Goal: Find specific page/section: Find specific page/section

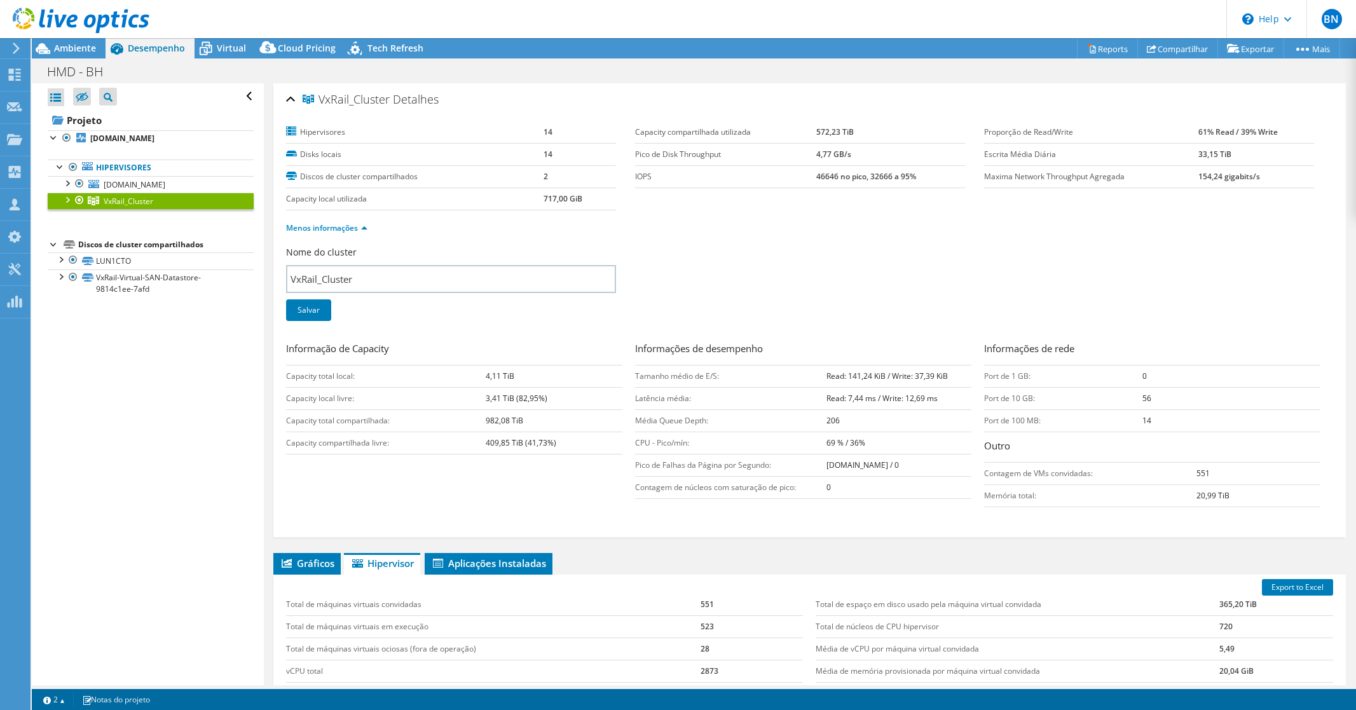
select select "USD"
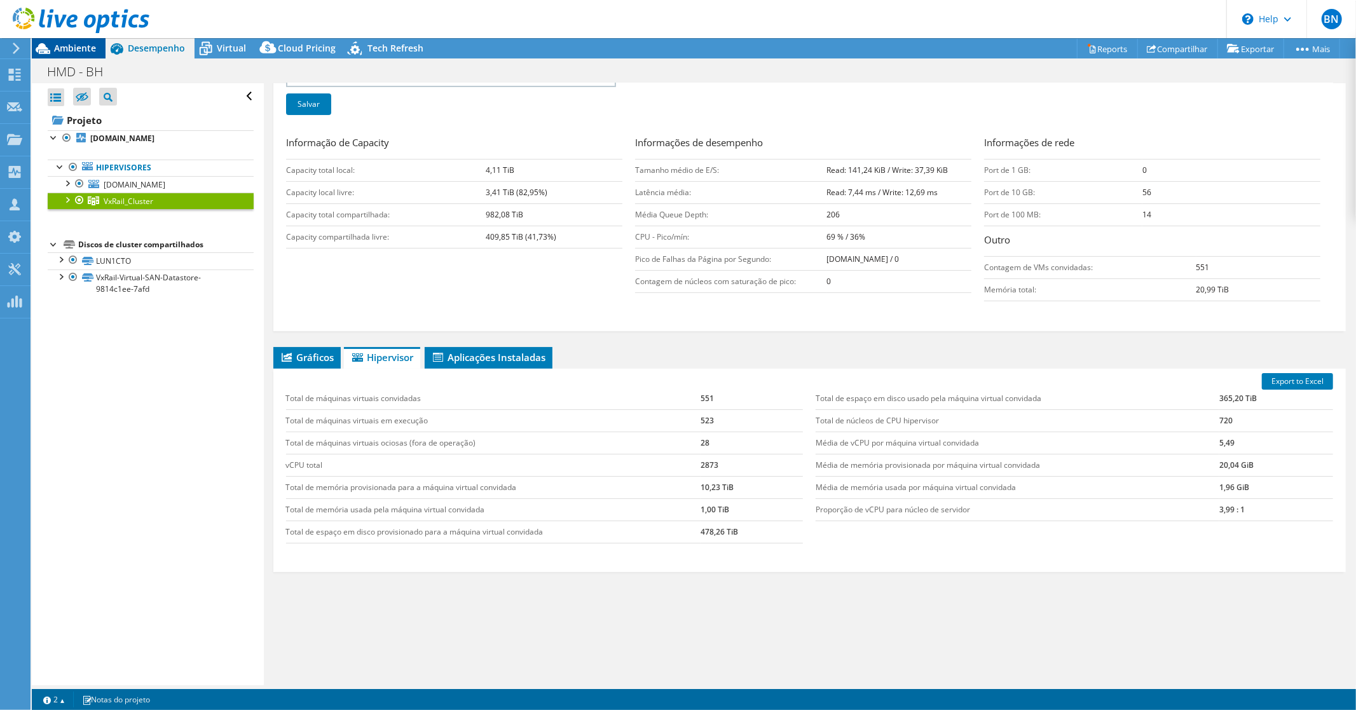
click at [74, 50] on span "Ambiente" at bounding box center [75, 48] width 42 height 12
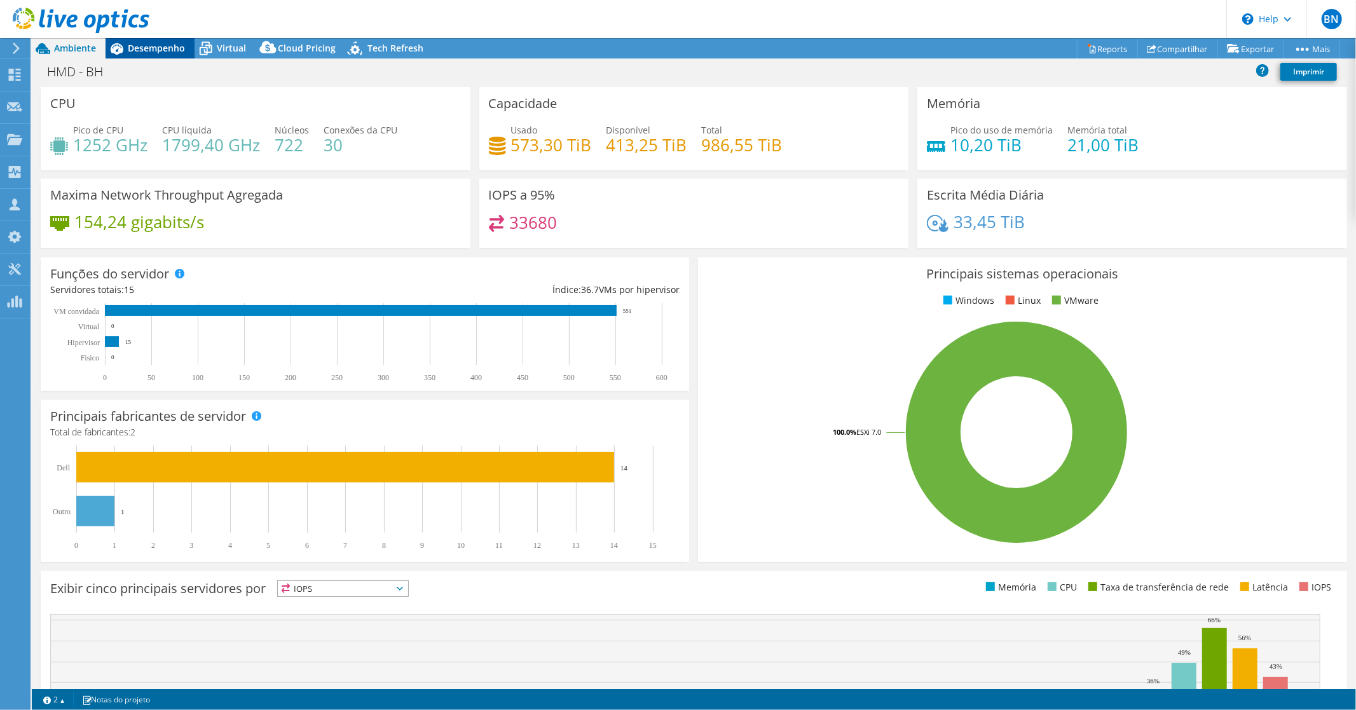
click at [153, 51] on span "Desempenho" at bounding box center [156, 48] width 57 height 12
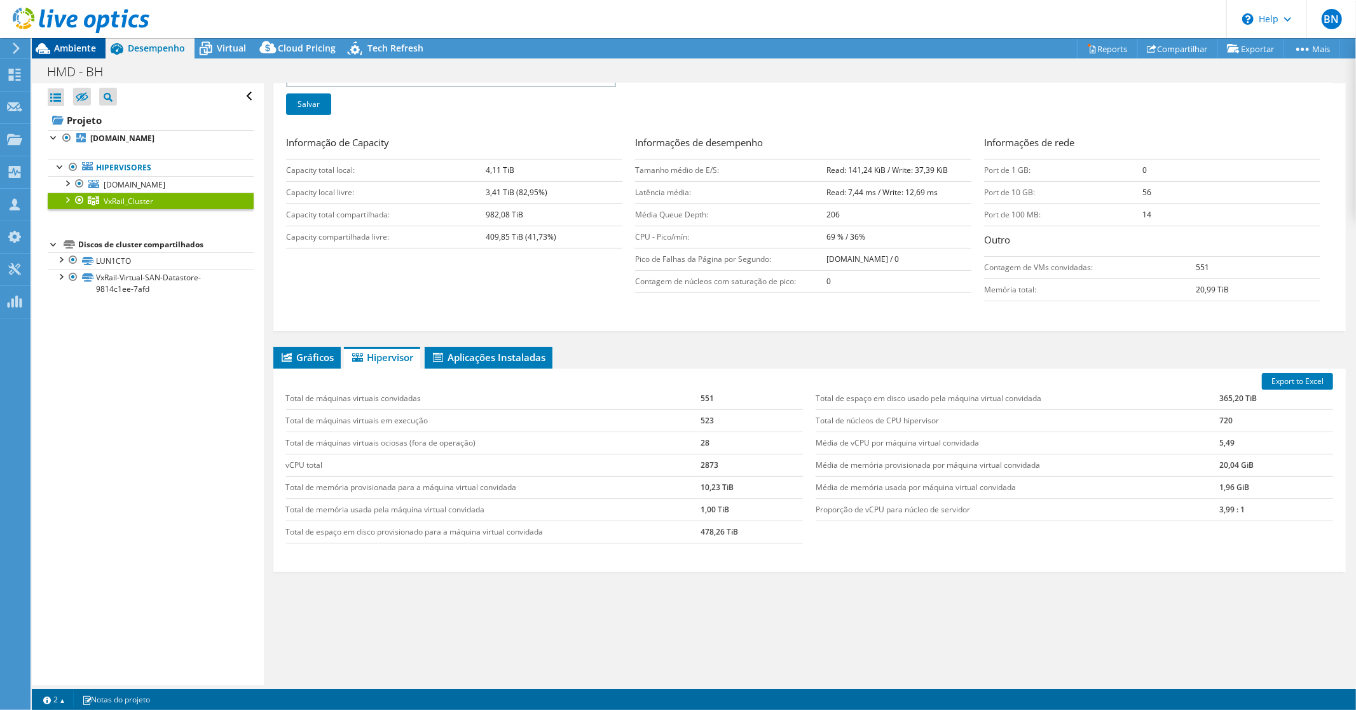
click at [72, 46] on span "Ambiente" at bounding box center [75, 48] width 42 height 12
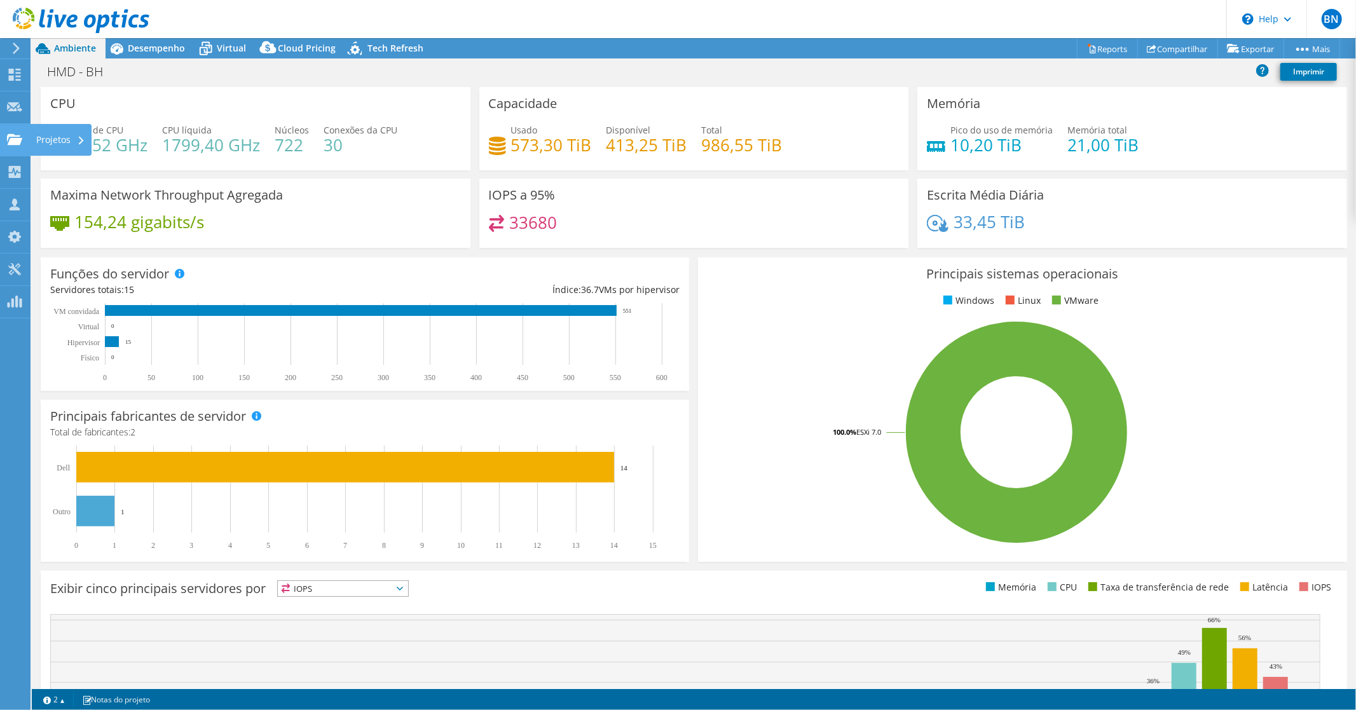
click at [11, 134] on icon at bounding box center [14, 140] width 15 height 12
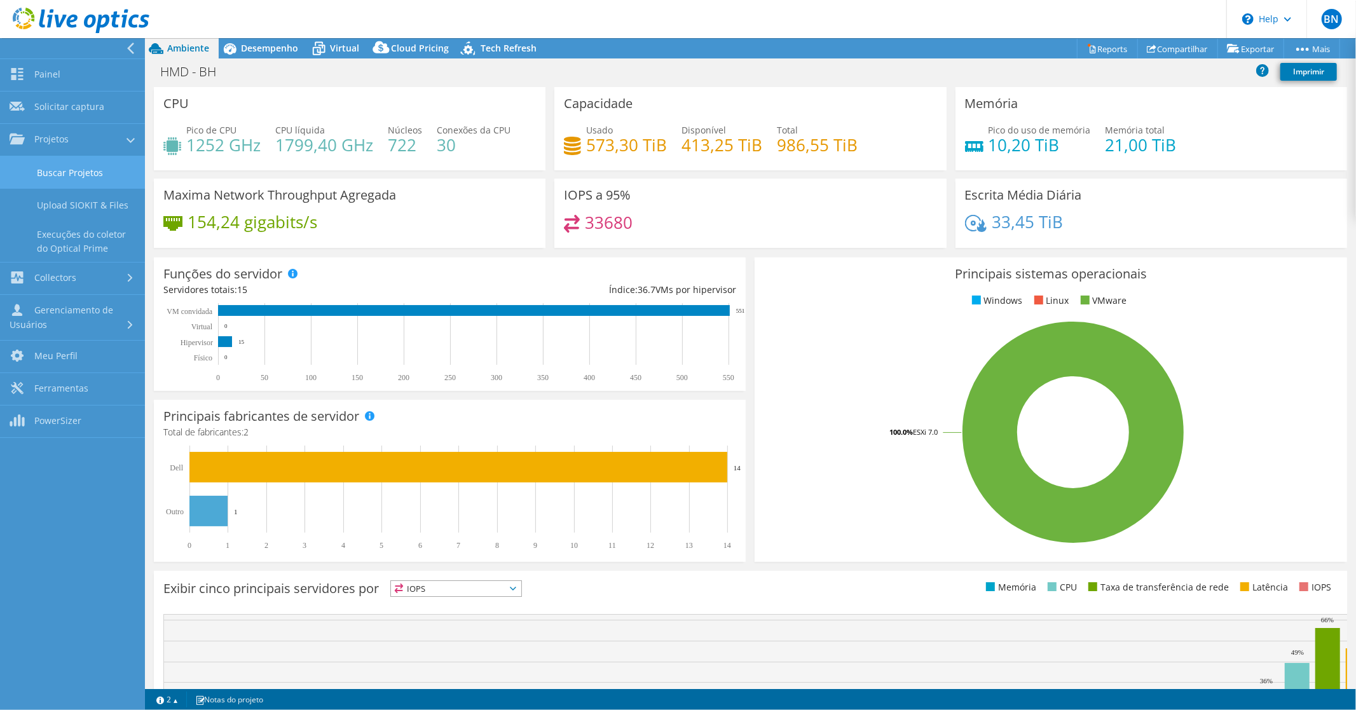
click at [90, 175] on link "Buscar Projetos" at bounding box center [72, 172] width 145 height 32
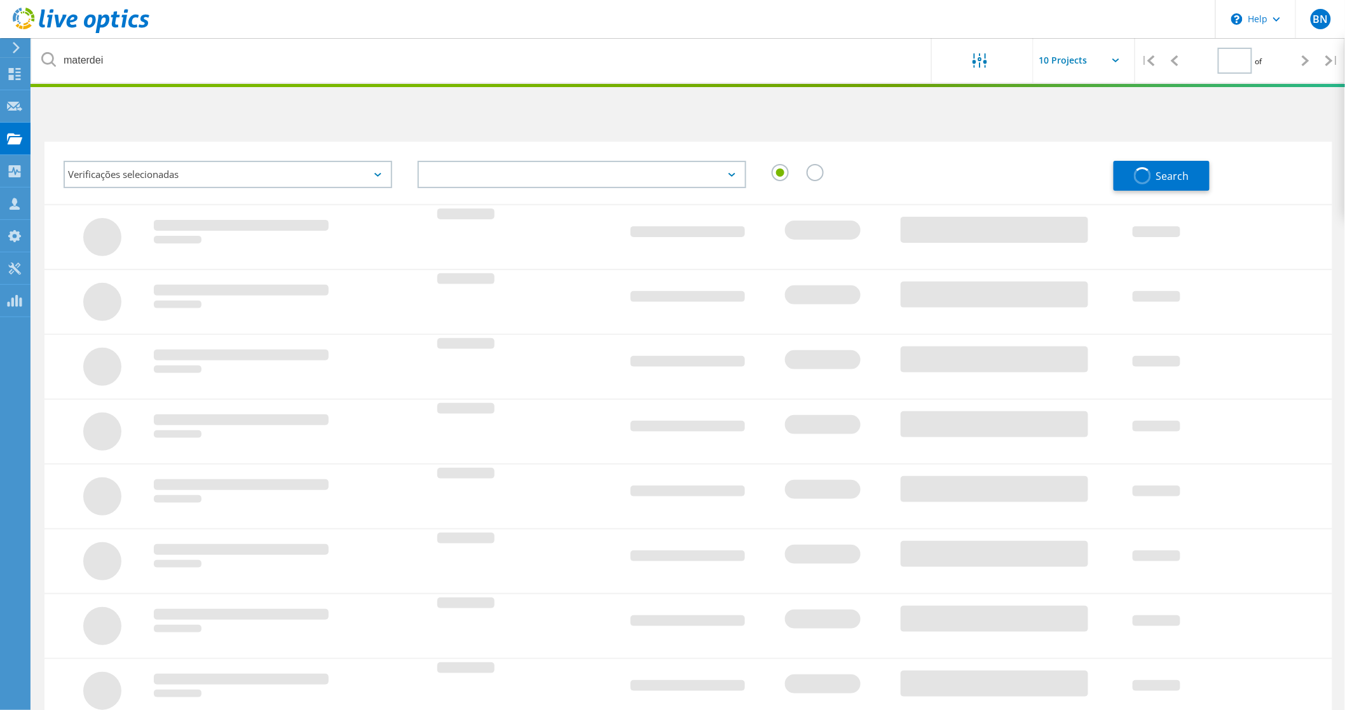
type input "1"
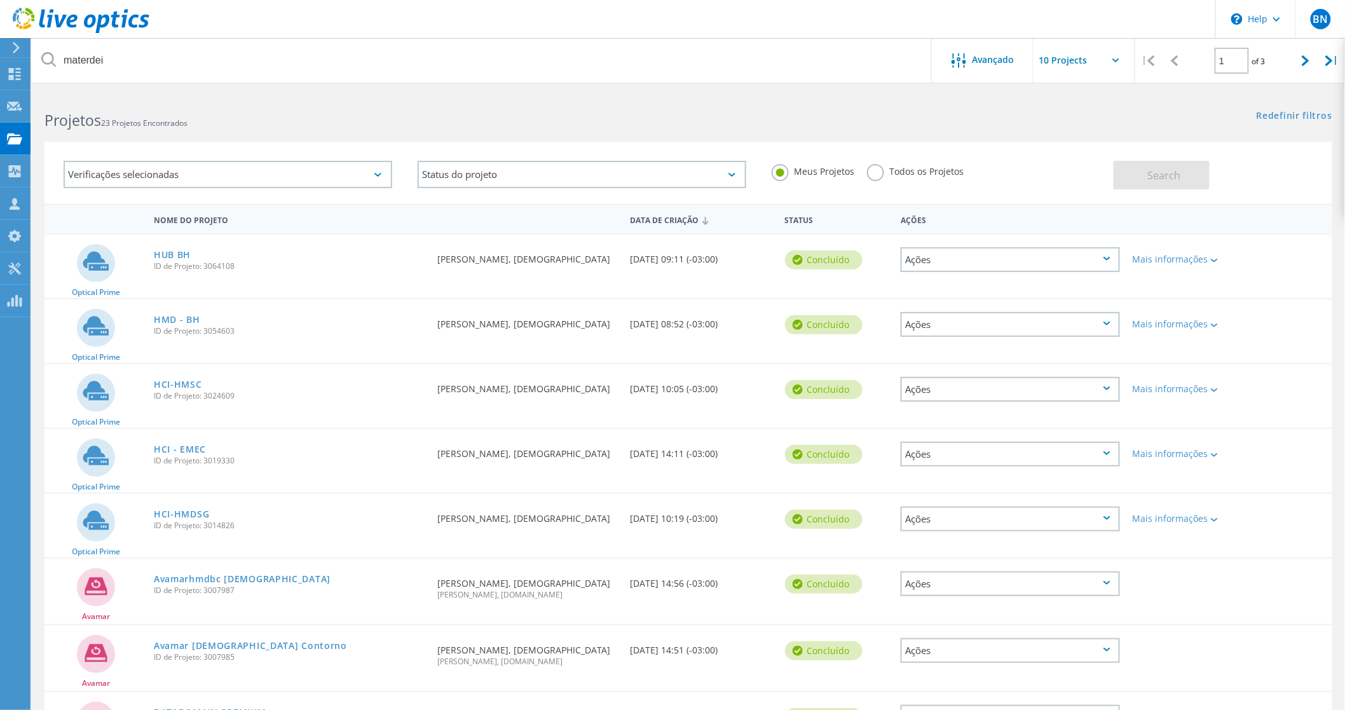
scroll to position [71, 0]
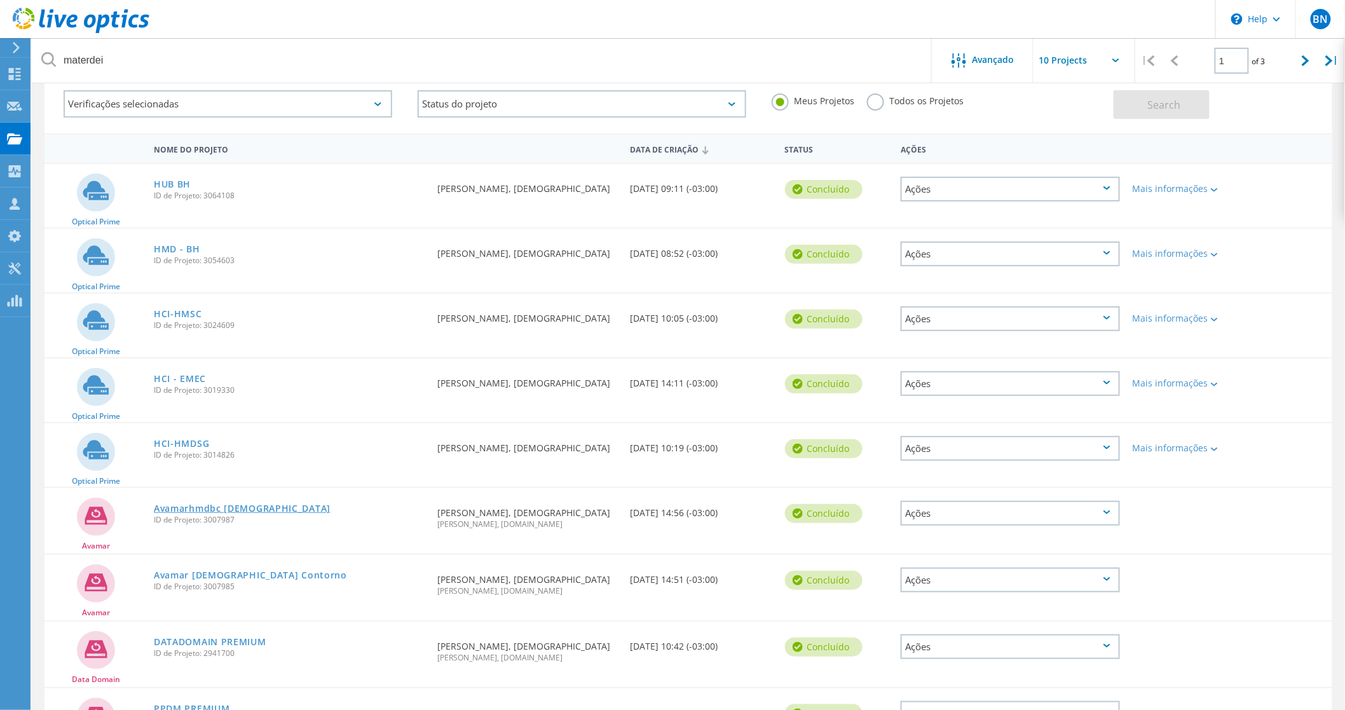
click at [205, 504] on link "Avamarhmdbc Mater Dei" at bounding box center [242, 508] width 177 height 9
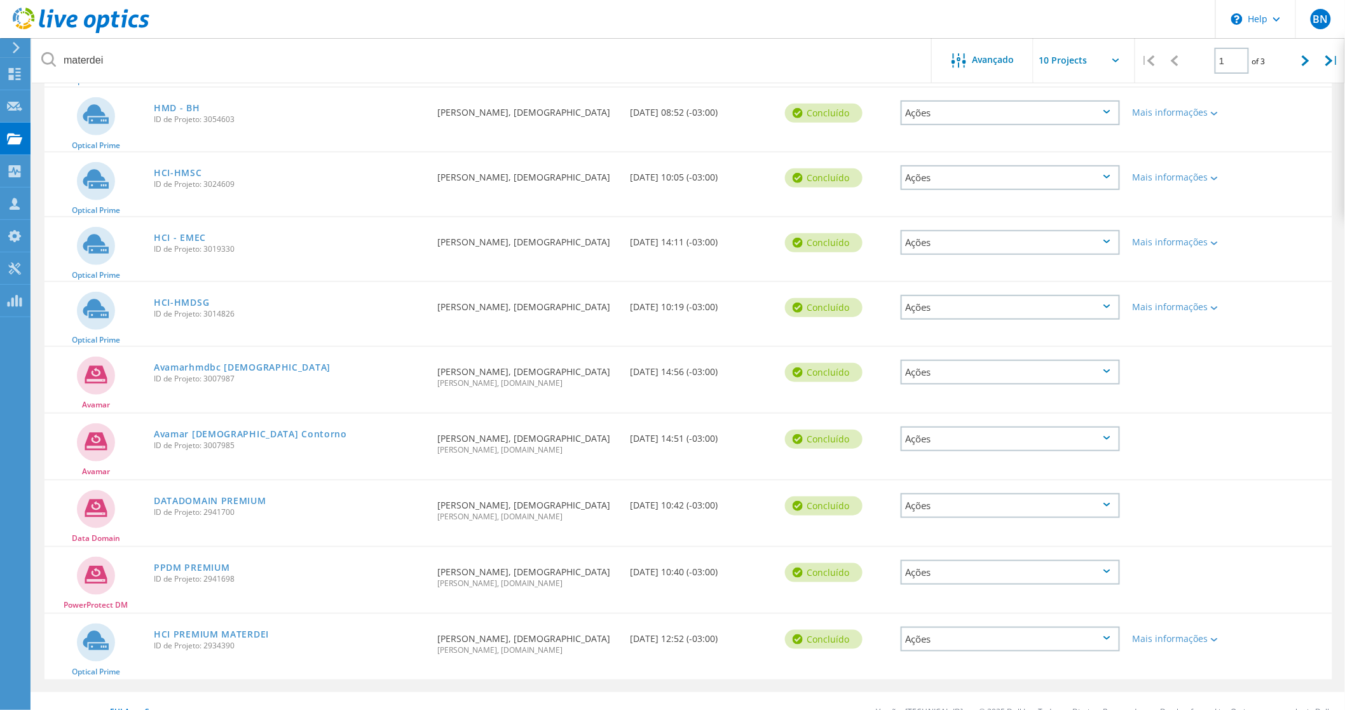
scroll to position [224, 0]
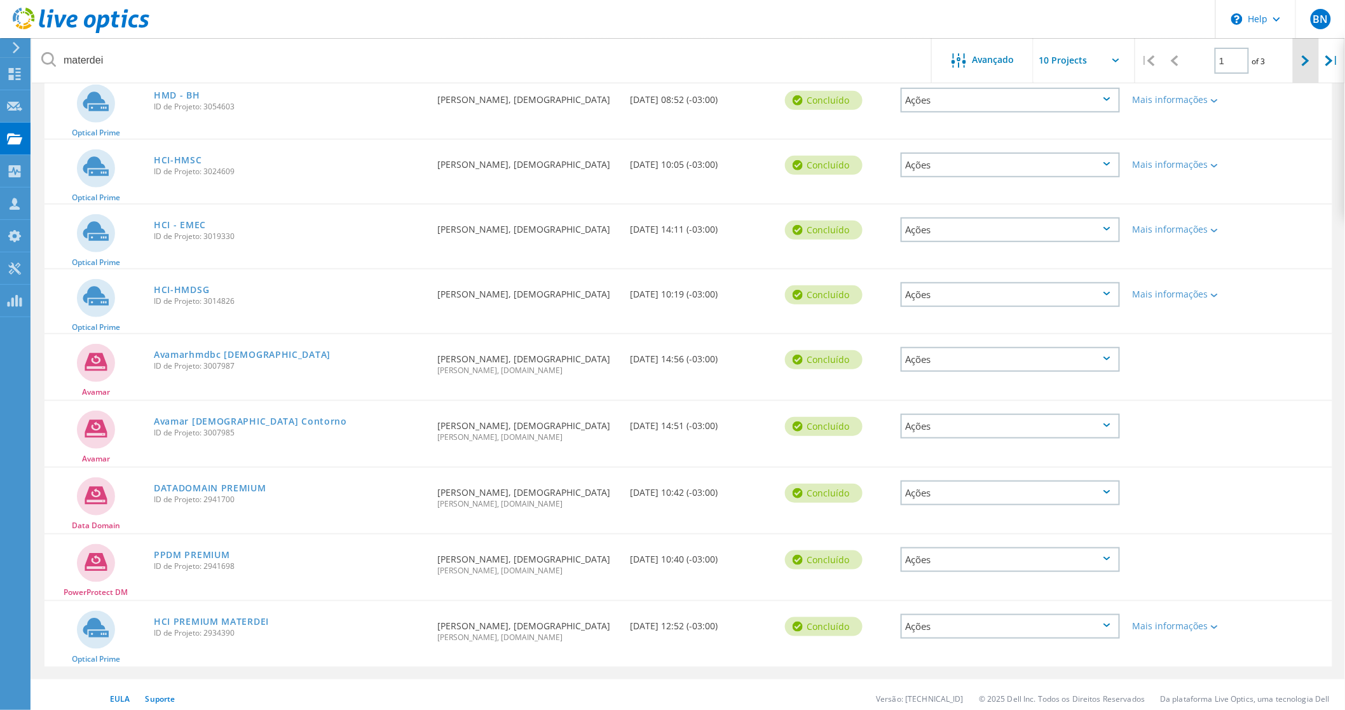
click at [1300, 60] on div at bounding box center [1306, 60] width 26 height 45
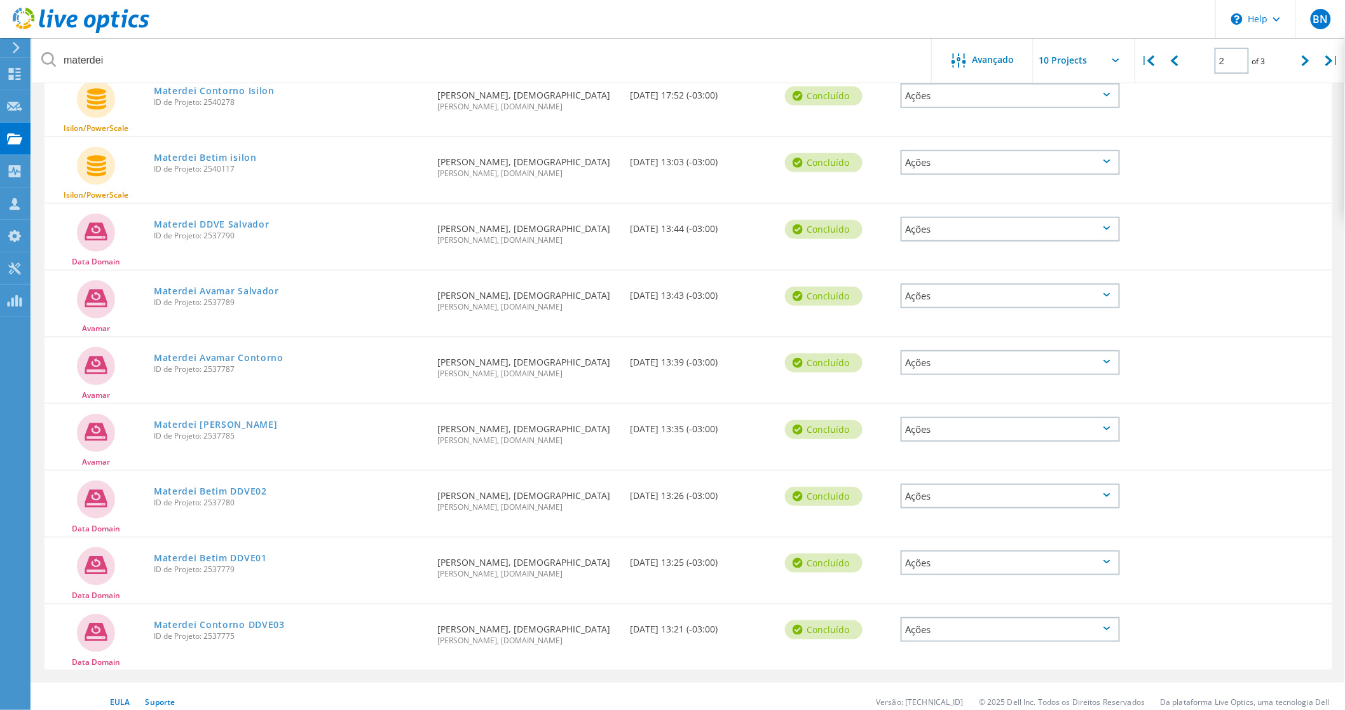
scroll to position [233, 0]
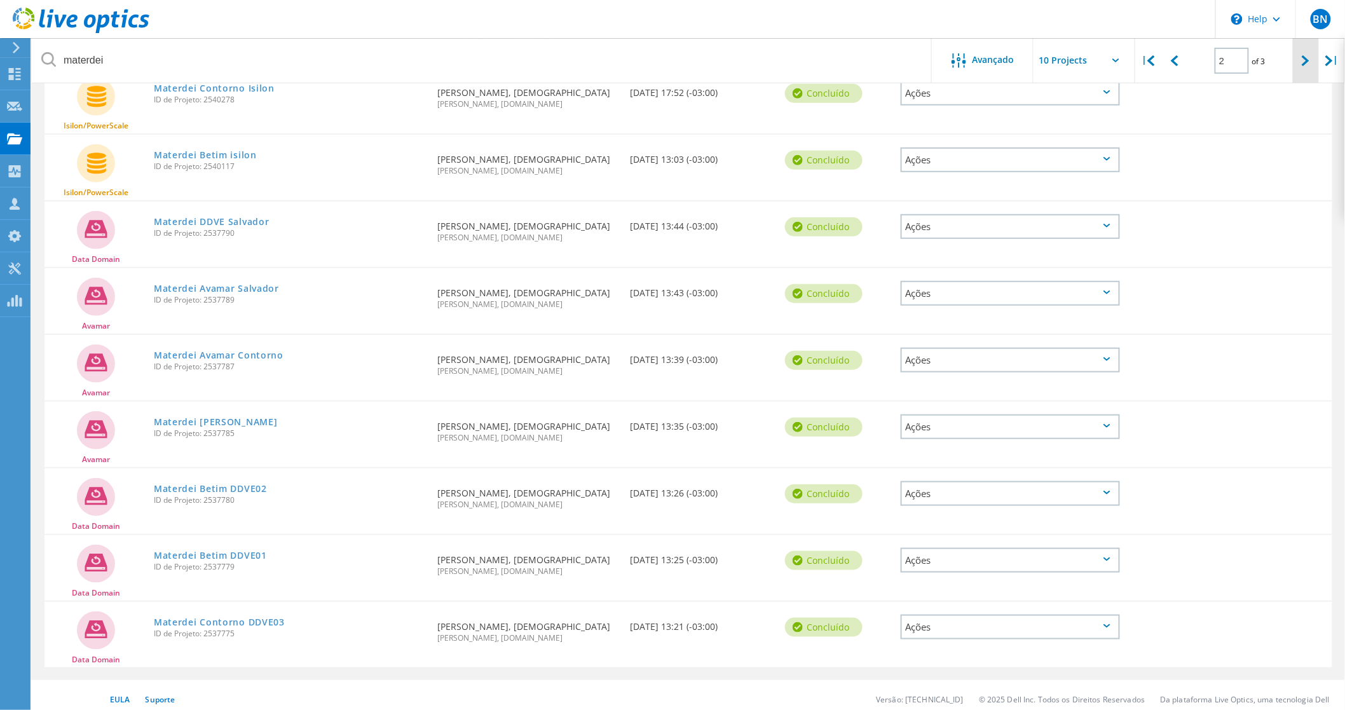
click at [1306, 67] on div at bounding box center [1306, 60] width 26 height 45
type input "3"
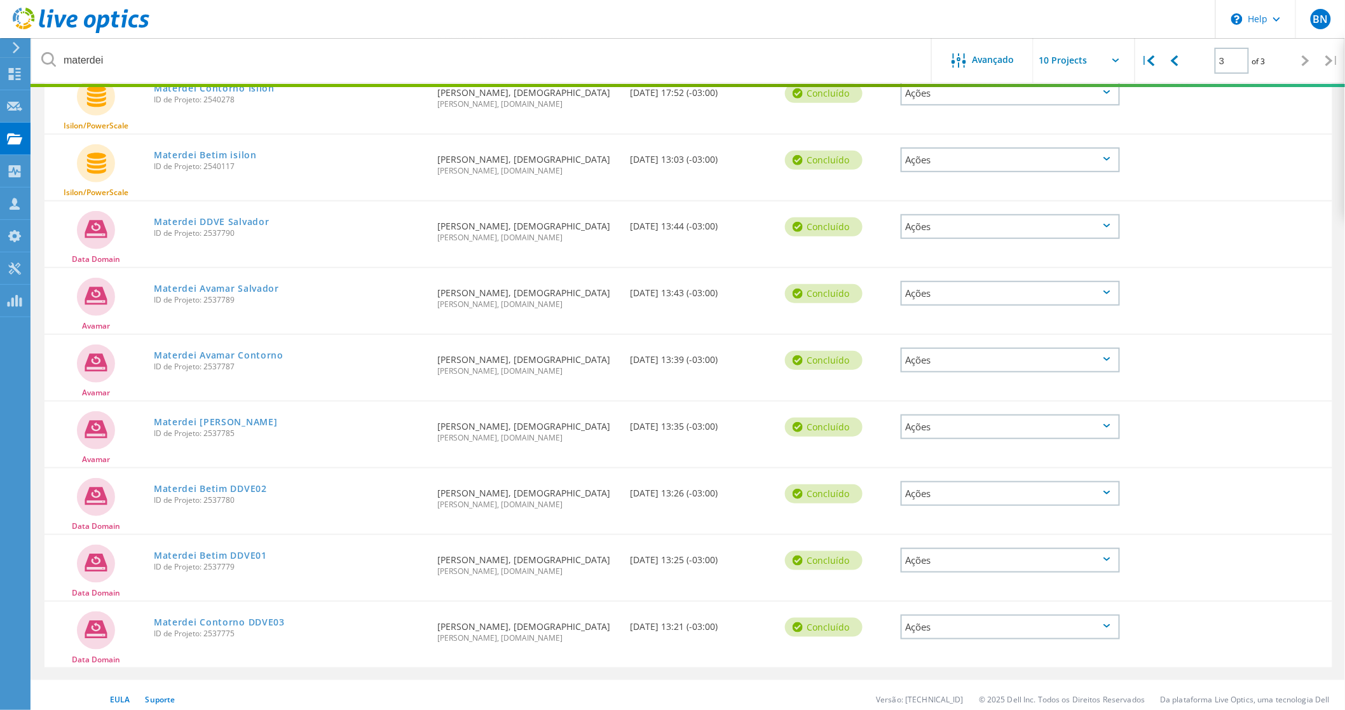
scroll to position [35, 0]
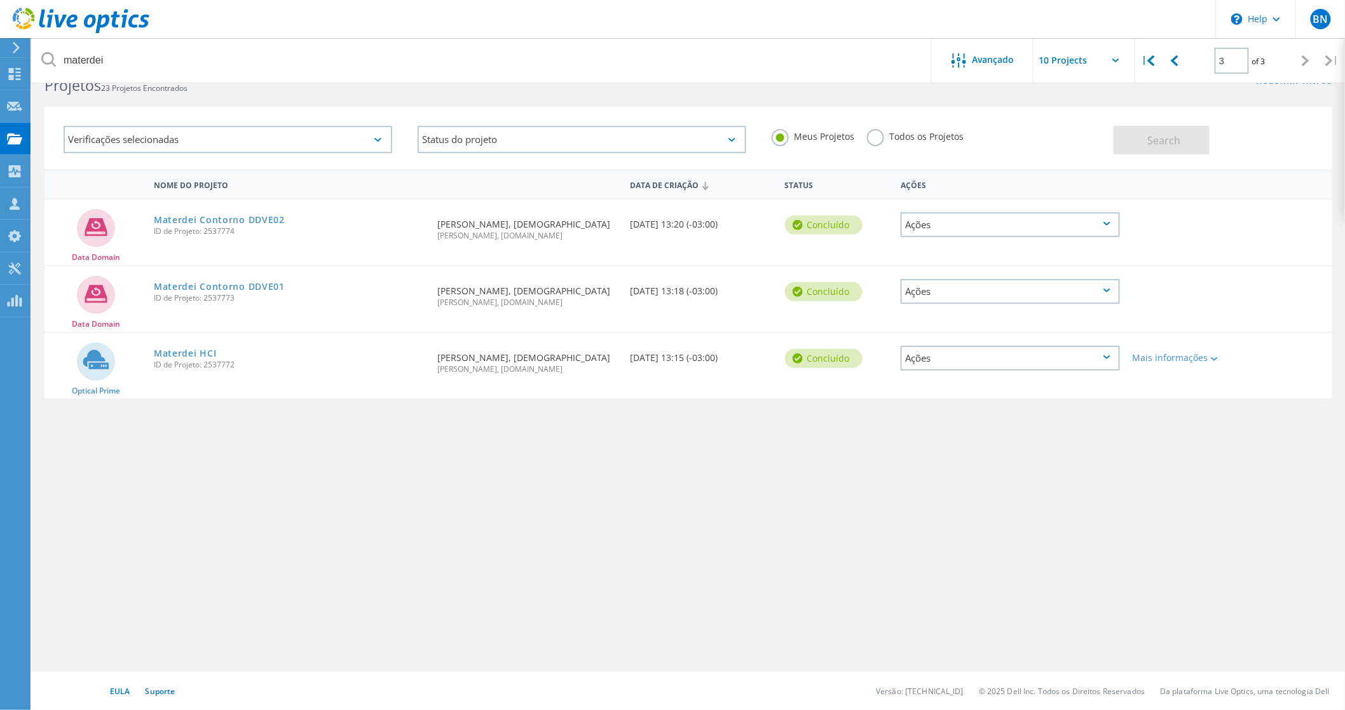
drag, startPoint x: 242, startPoint y: 510, endPoint x: 226, endPoint y: 510, distance: 15.9
click at [237, 511] on div "Nome do Projeto Data de Criação Status Ações Data Domain Materdei Contorno DDVE…" at bounding box center [689, 340] width 1314 height 343
